Goal: Task Accomplishment & Management: Complete application form

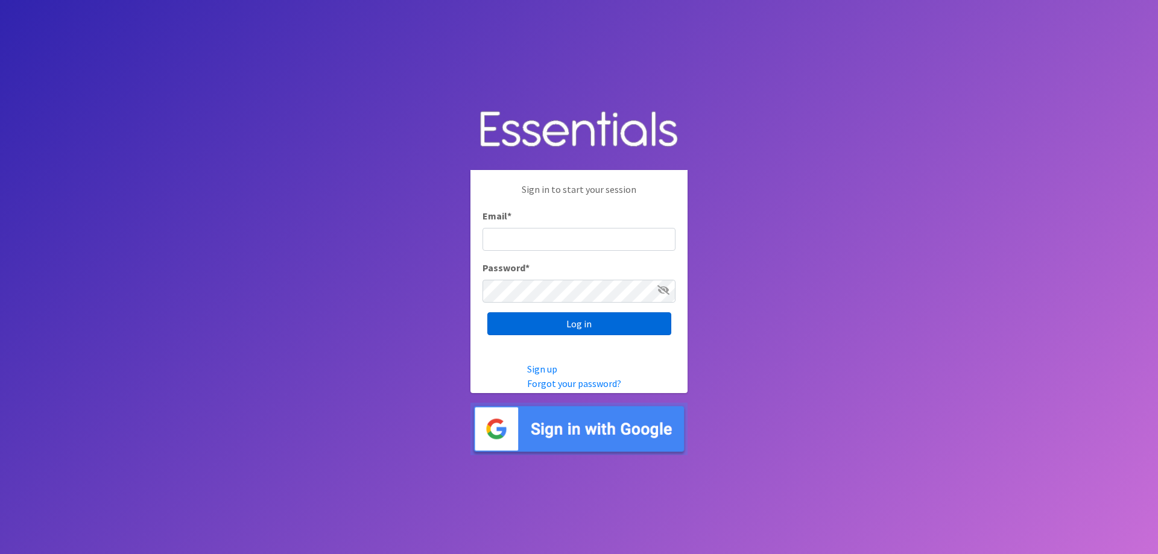
type input "[EMAIL_ADDRESS][DOMAIN_NAME]"
click at [533, 326] on input "Log in" at bounding box center [579, 323] width 184 height 23
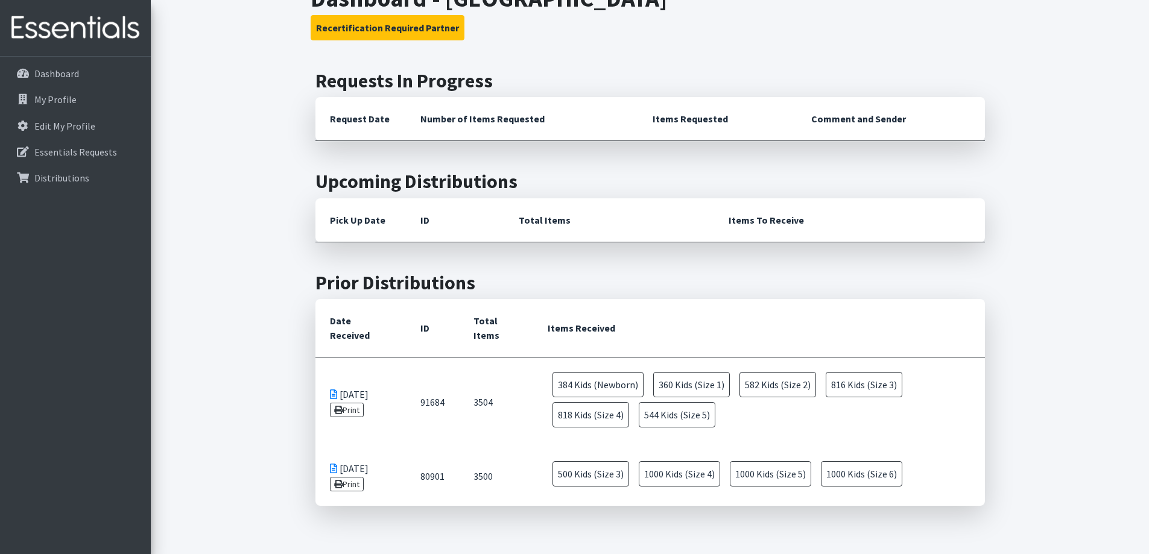
scroll to position [121, 0]
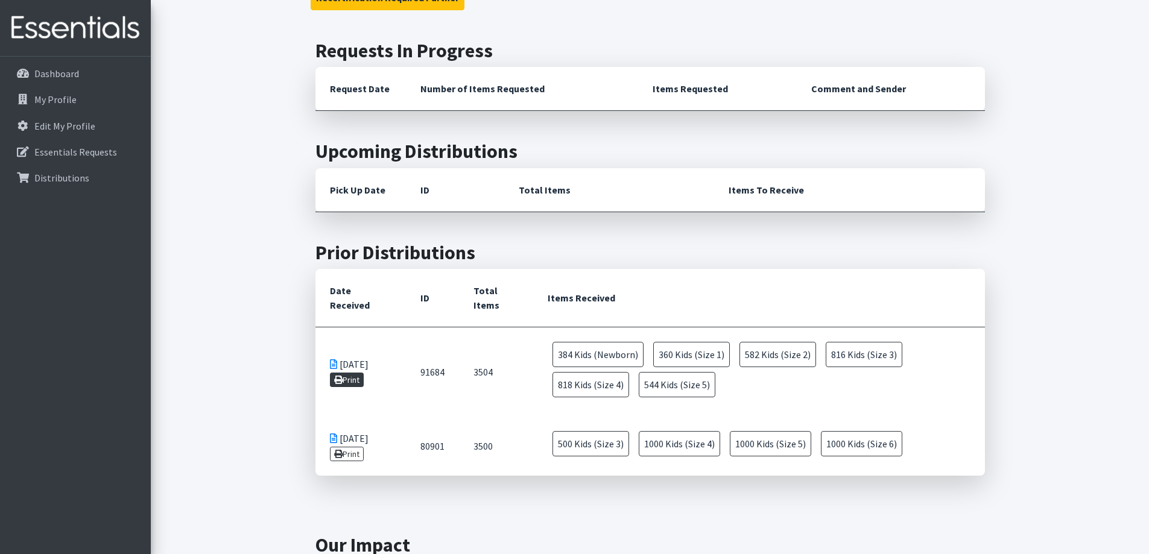
click at [347, 382] on link "Print" at bounding box center [347, 380] width 34 height 14
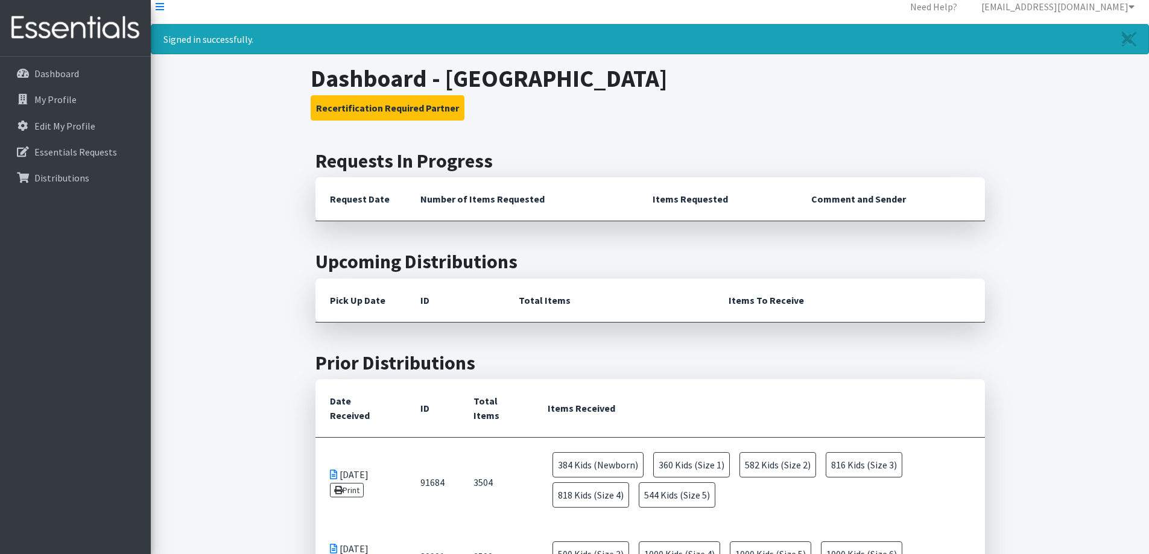
scroll to position [0, 0]
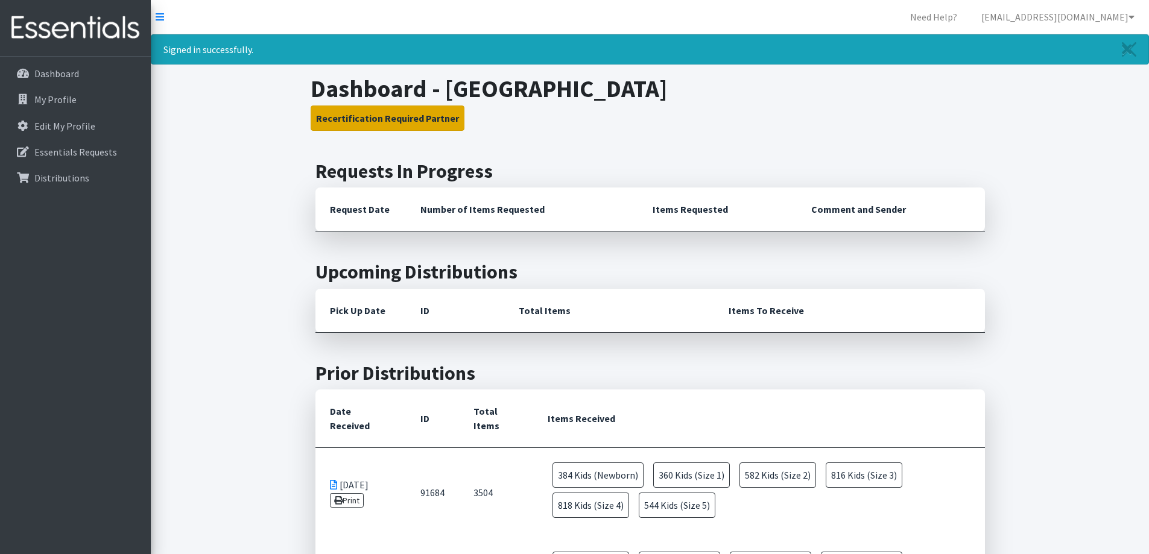
click at [352, 118] on button "Recertification Required Partner" at bounding box center [388, 118] width 154 height 25
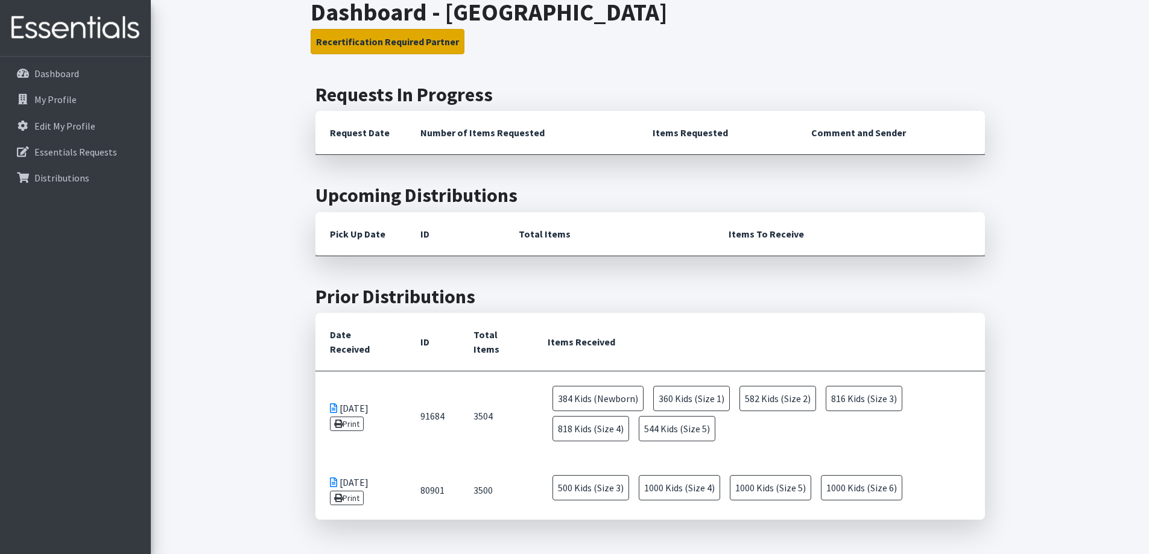
scroll to position [32, 0]
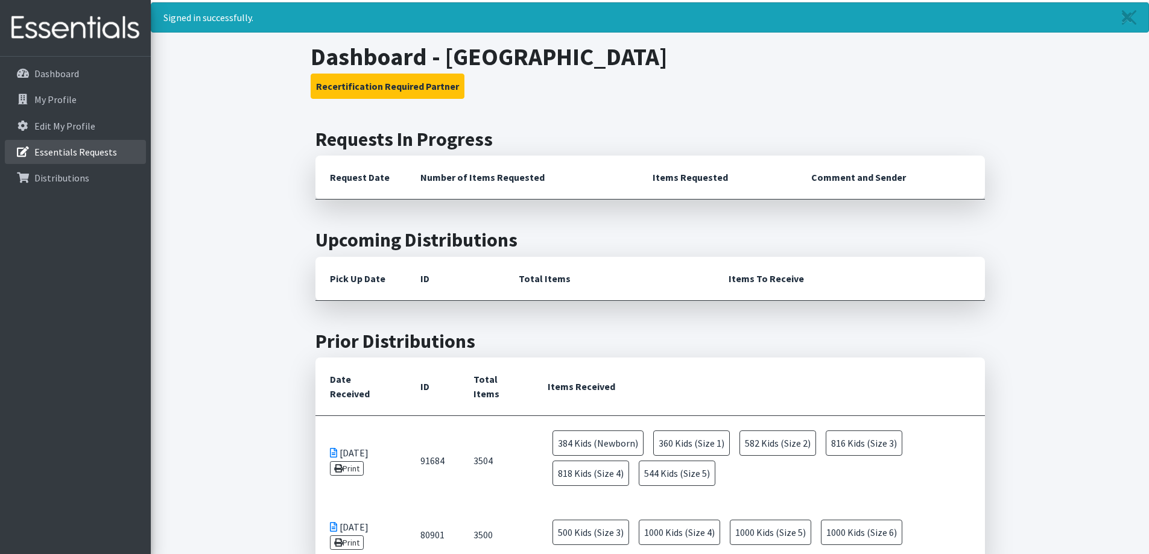
click at [95, 156] on p "Essentials Requests" at bounding box center [75, 152] width 83 height 12
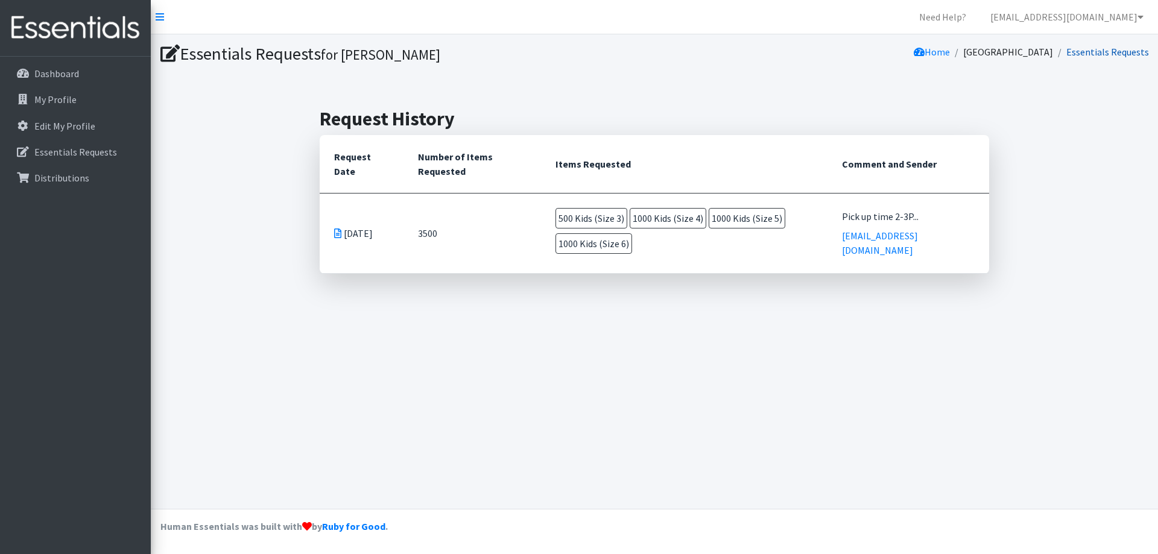
click at [1098, 52] on link "Essentials Requests" at bounding box center [1107, 52] width 83 height 12
click at [71, 181] on p "Distributions" at bounding box center [61, 178] width 55 height 12
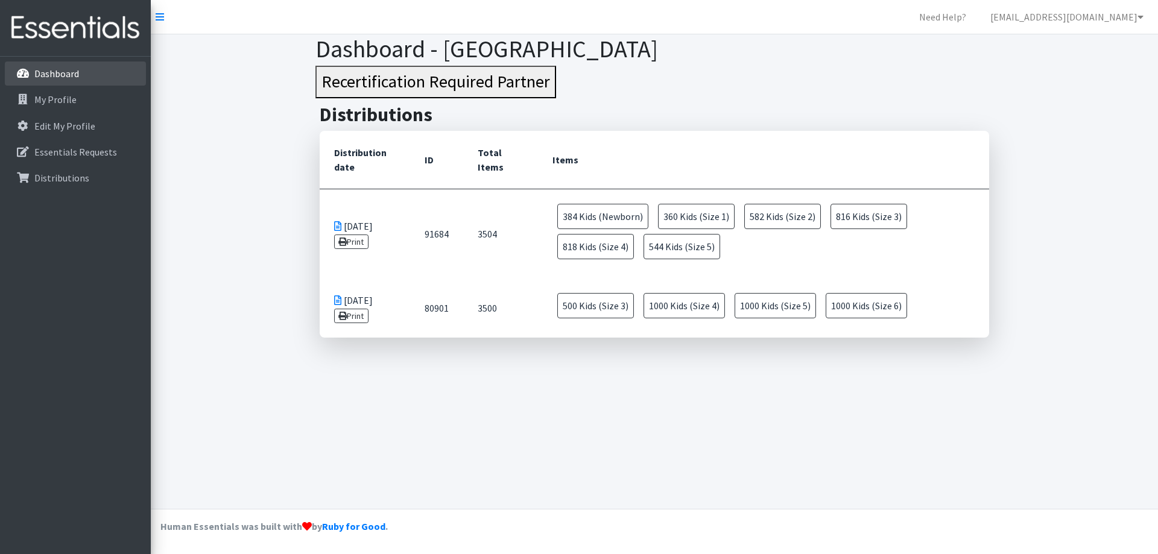
click at [62, 77] on p "Dashboard" at bounding box center [56, 74] width 45 height 12
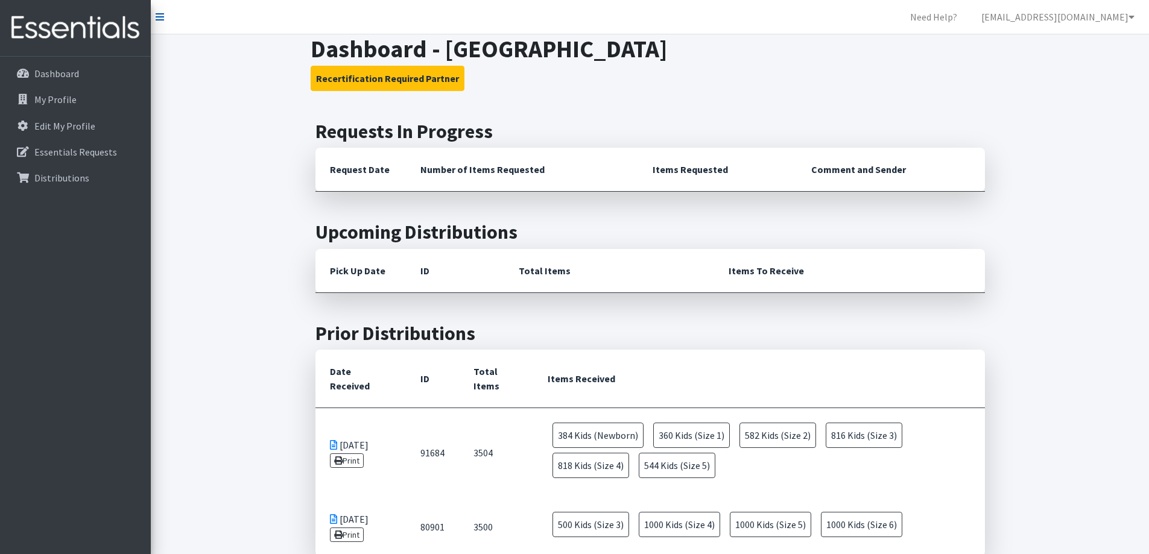
click at [157, 24] on link at bounding box center [160, 17] width 8 height 14
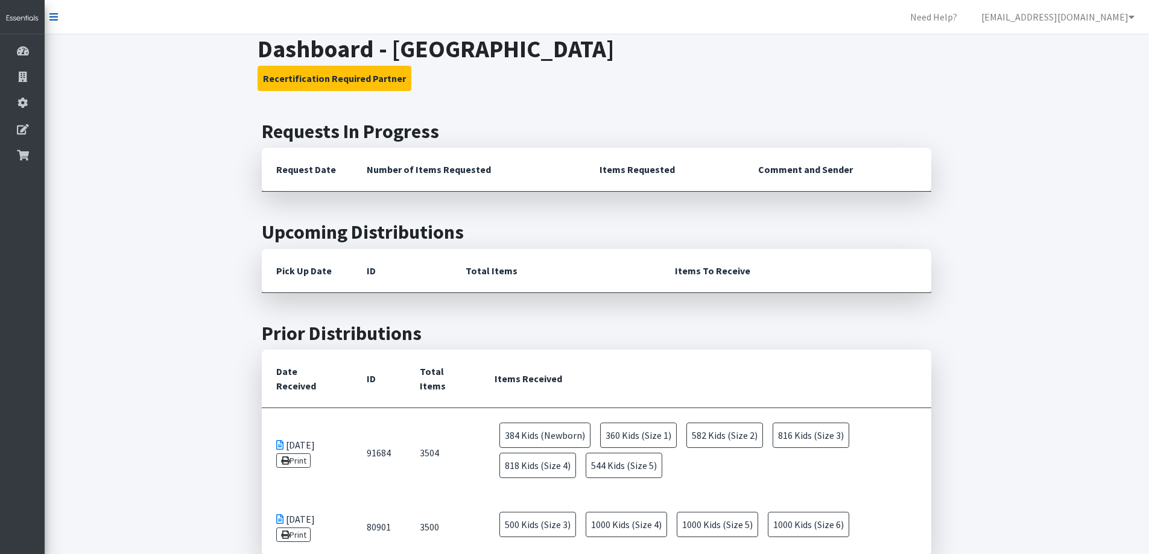
click at [53, 18] on icon at bounding box center [53, 17] width 8 height 10
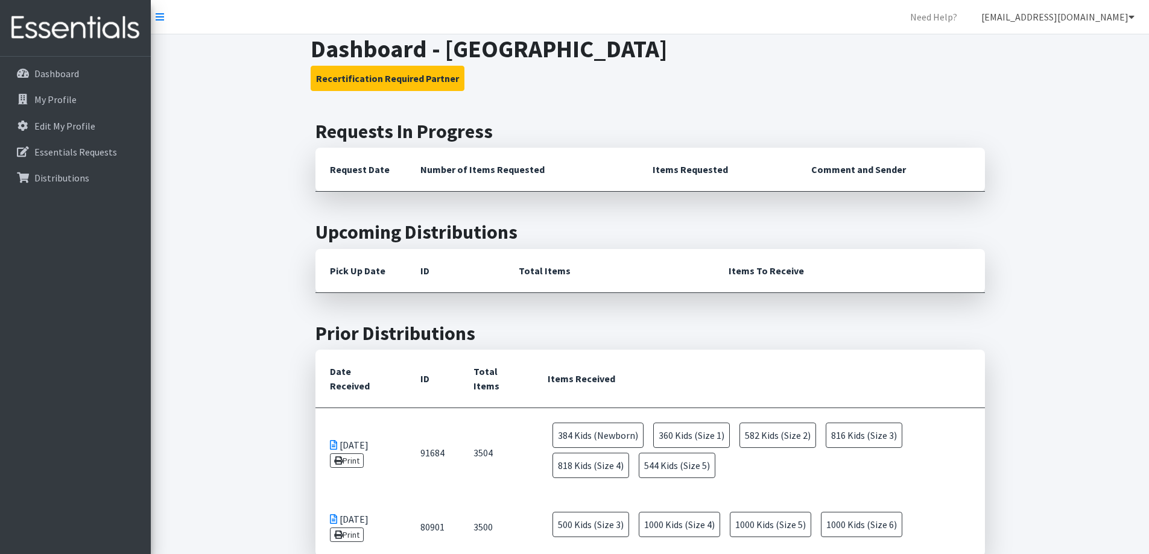
click at [1059, 24] on link "[EMAIL_ADDRESS][DOMAIN_NAME]" at bounding box center [1057, 17] width 172 height 24
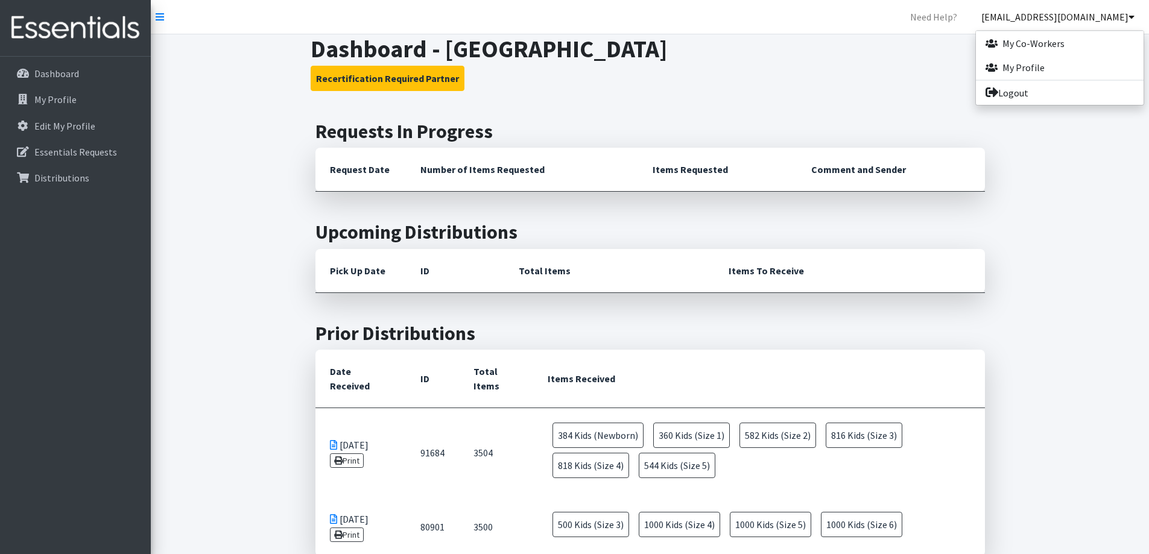
click at [824, 92] on div "Dashboard - Carter County Health Center Recertification Required Partner Reques…" at bounding box center [650, 403] width 998 height 739
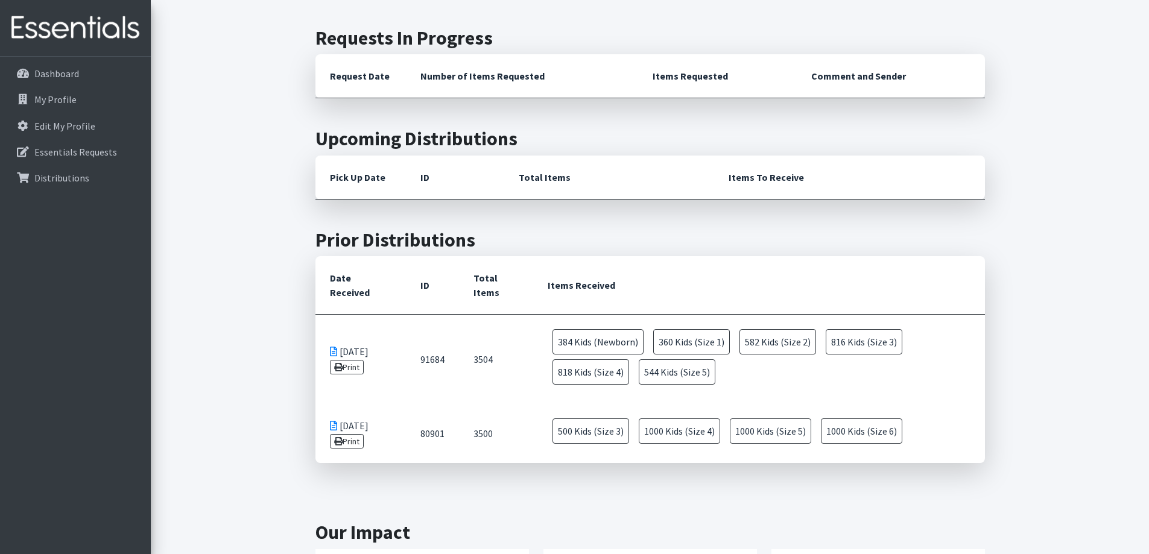
scroll to position [52, 0]
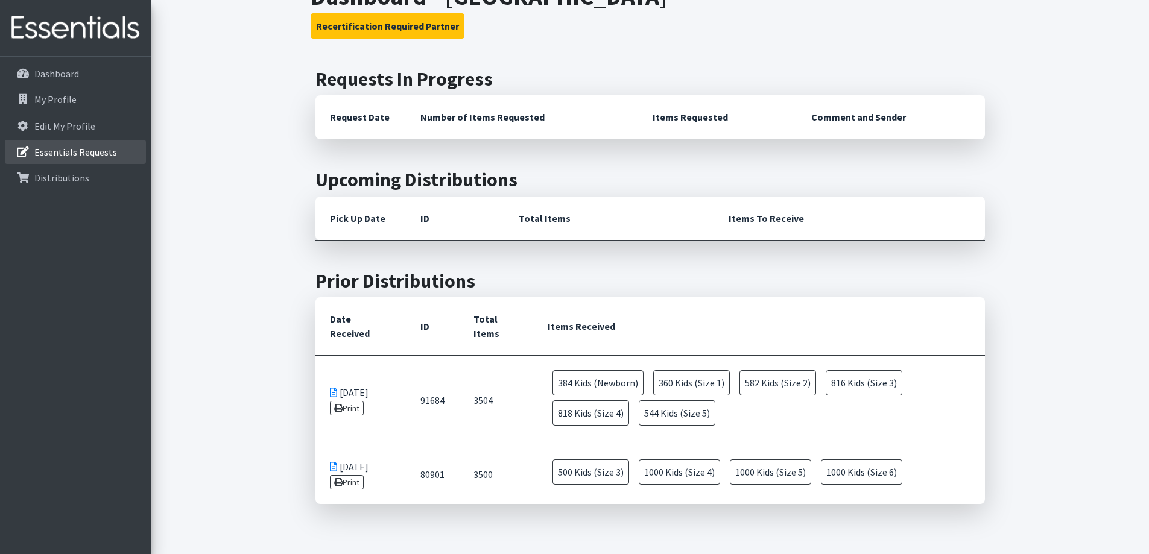
click at [90, 154] on p "Essentials Requests" at bounding box center [75, 152] width 83 height 12
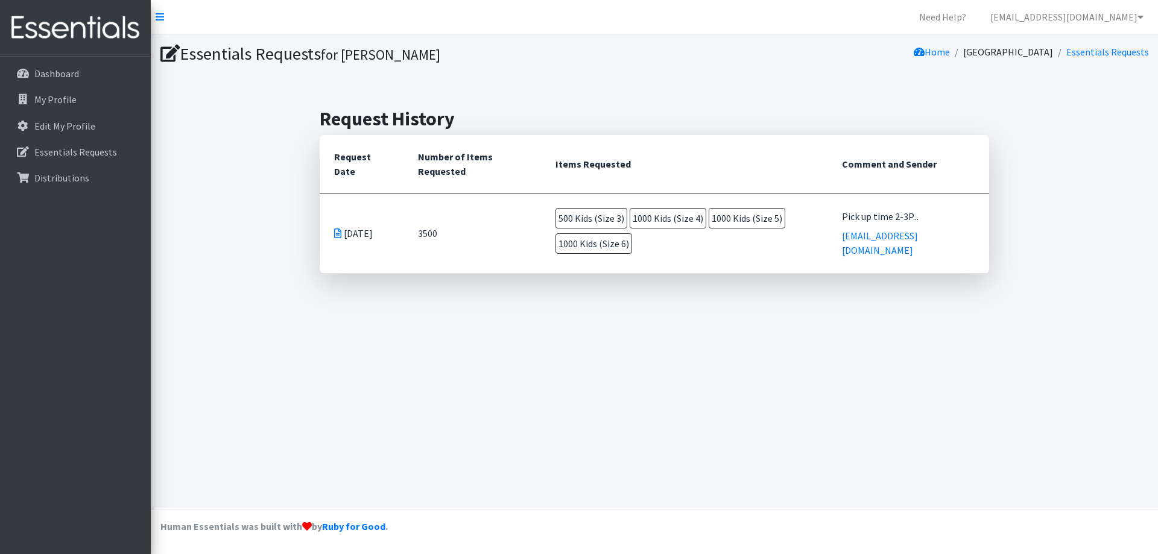
click at [341, 229] on icon at bounding box center [337, 234] width 7 height 10
click at [336, 229] on icon at bounding box center [337, 234] width 7 height 10
click at [328, 228] on td "Nov 26 2024" at bounding box center [362, 233] width 84 height 80
click at [367, 408] on div "Essentials Requests for Olivia Price Home Carter County Health Center Essential…" at bounding box center [654, 271] width 1007 height 475
click at [68, 78] on p "Dashboard" at bounding box center [56, 74] width 45 height 12
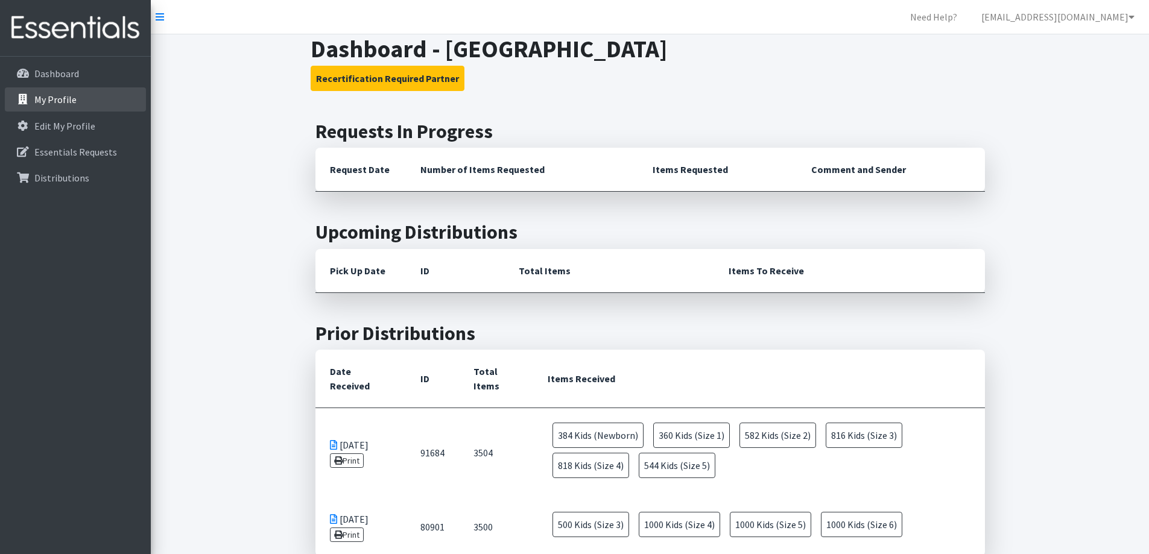
click at [55, 106] on link "My Profile" at bounding box center [75, 99] width 141 height 24
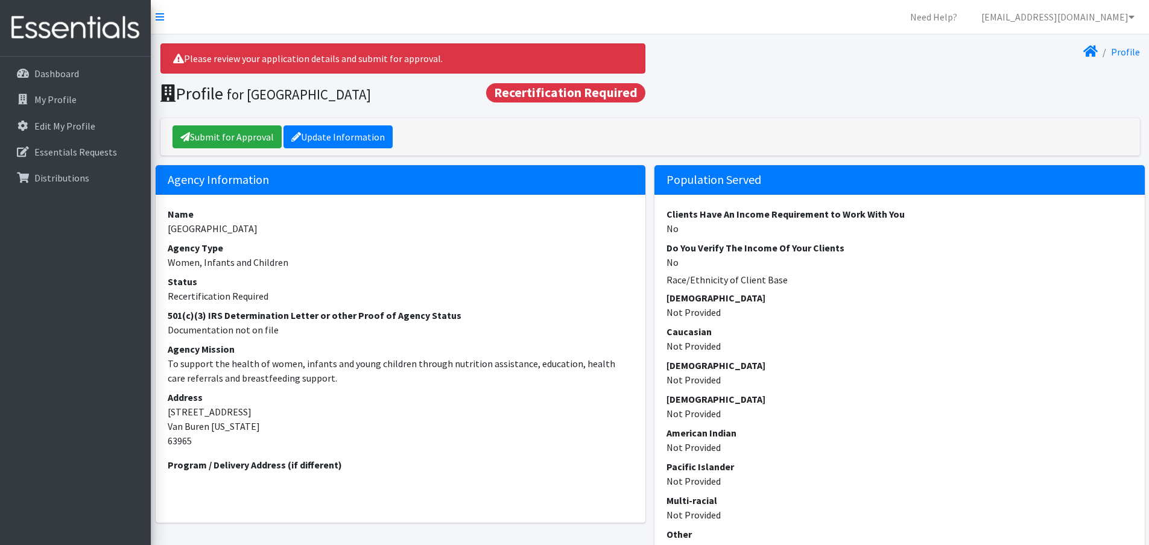
click at [560, 97] on span "Recertification Required" at bounding box center [565, 92] width 159 height 19
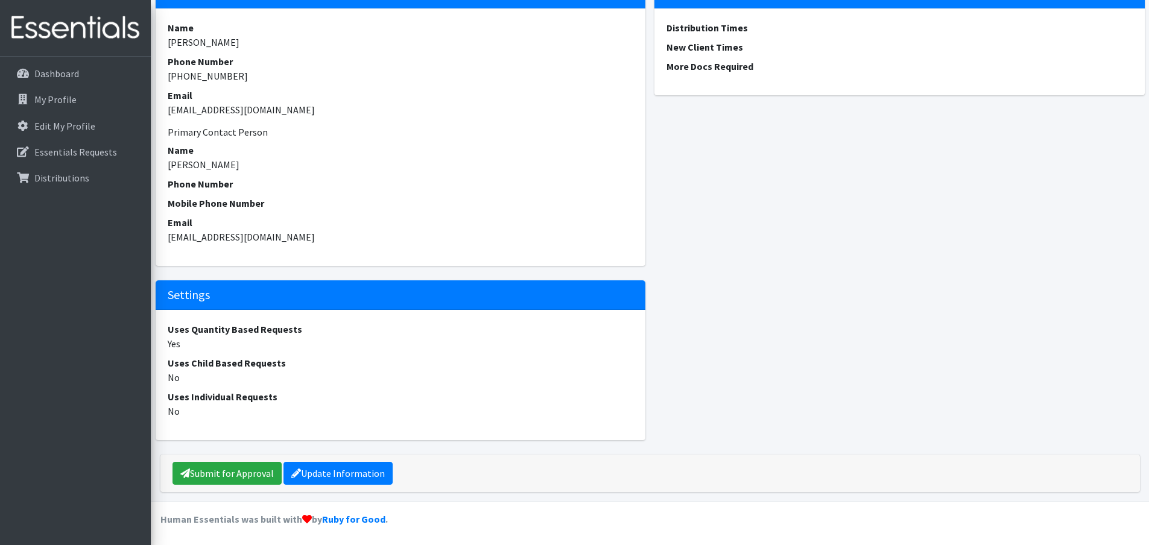
scroll to position [786, 0]
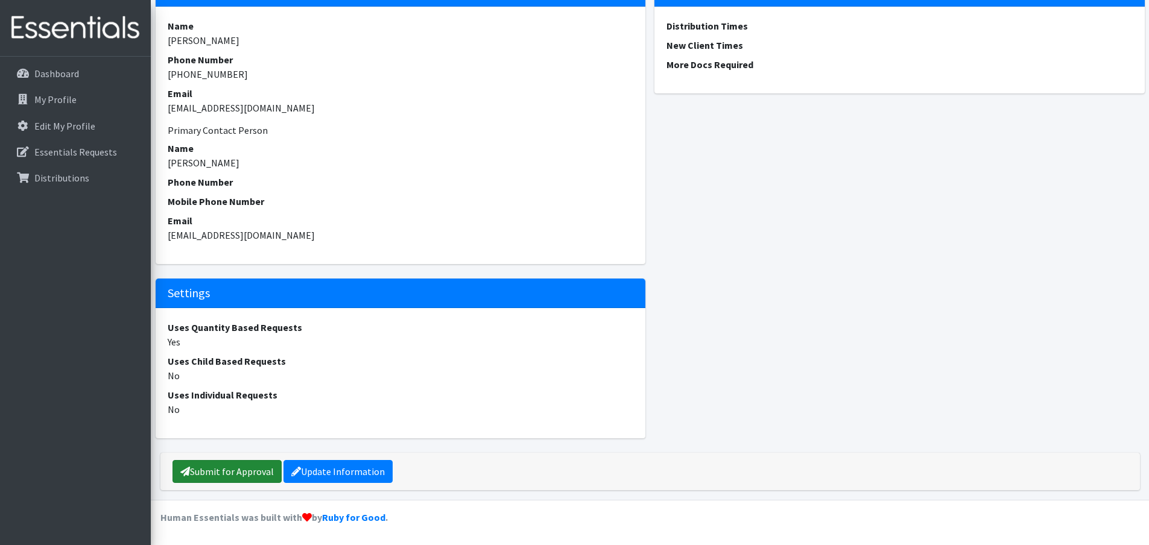
click at [212, 475] on link "Submit for Approval" at bounding box center [226, 471] width 109 height 23
